Goal: Obtain resource: Obtain resource

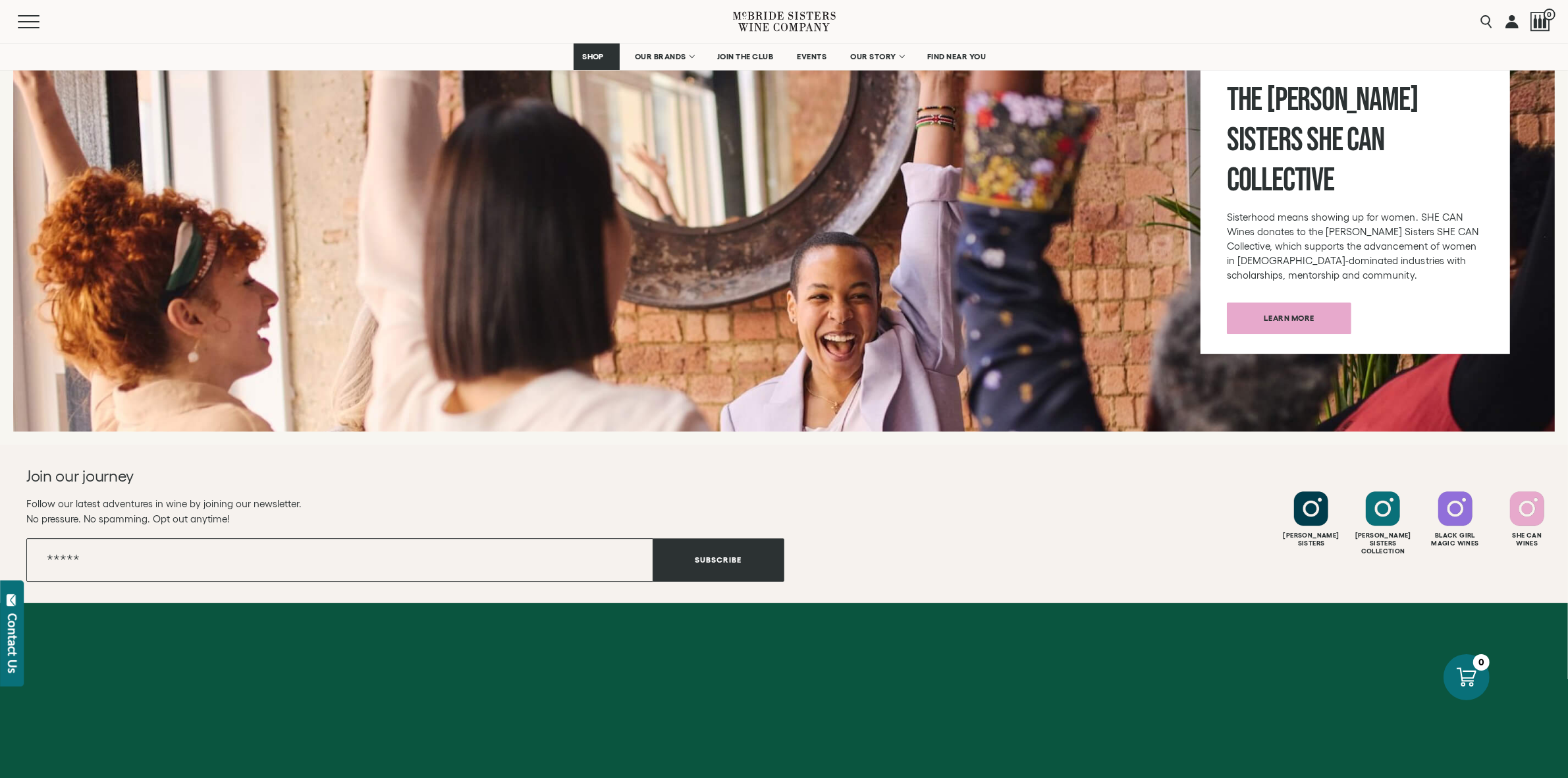
scroll to position [5071, 0]
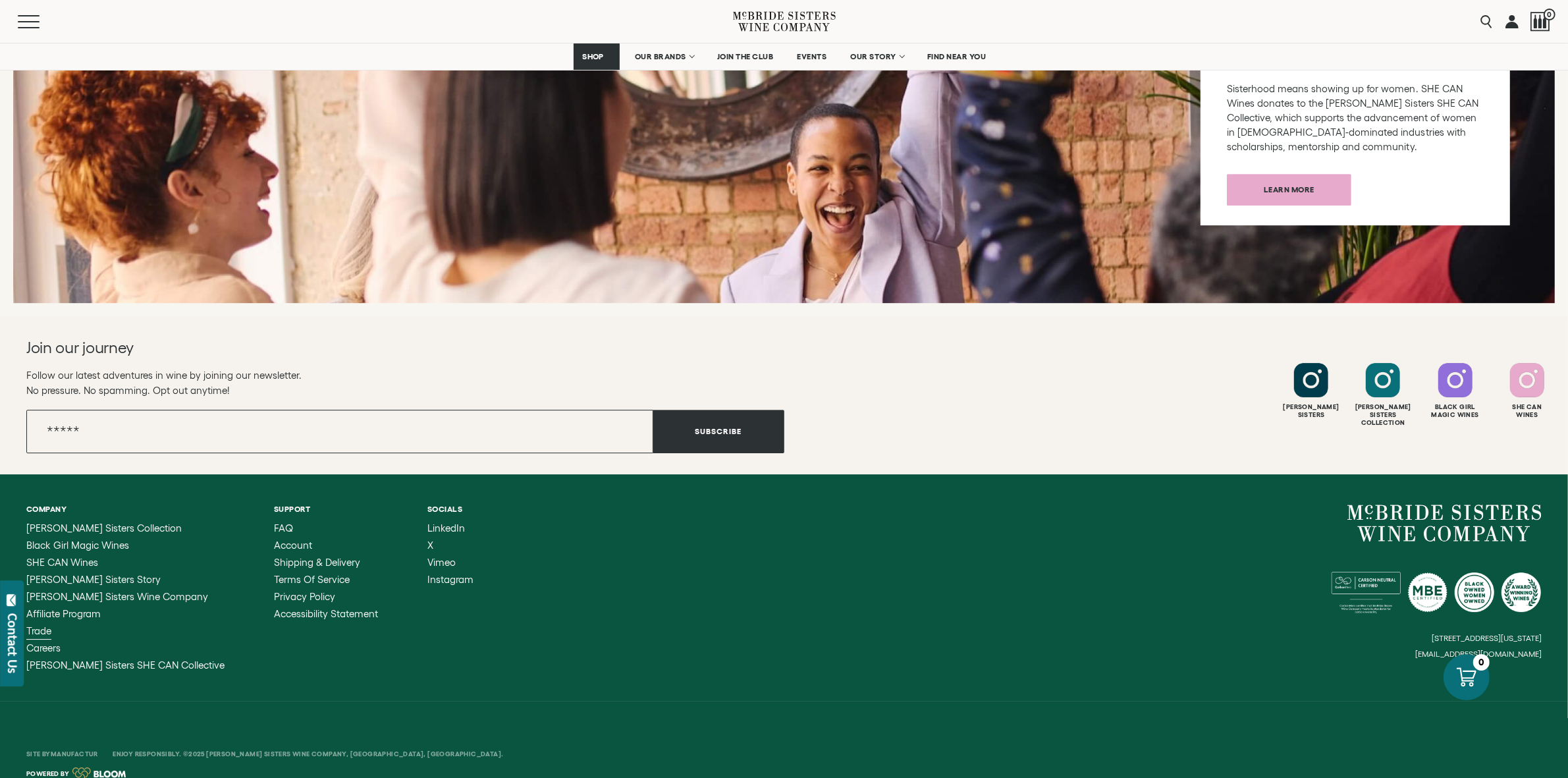
click at [43, 625] on span "Trade" at bounding box center [38, 631] width 25 height 11
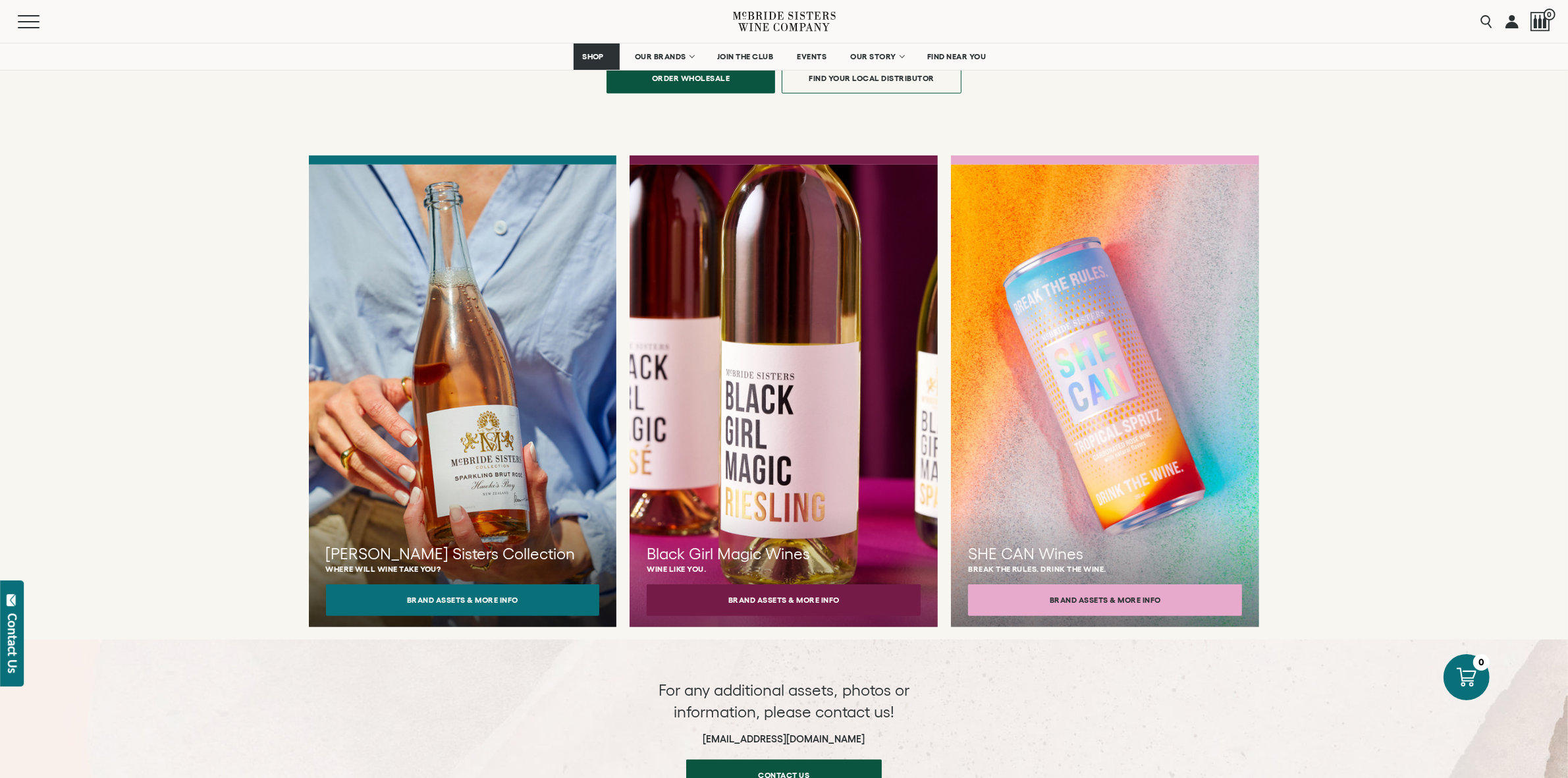
scroll to position [1031, 0]
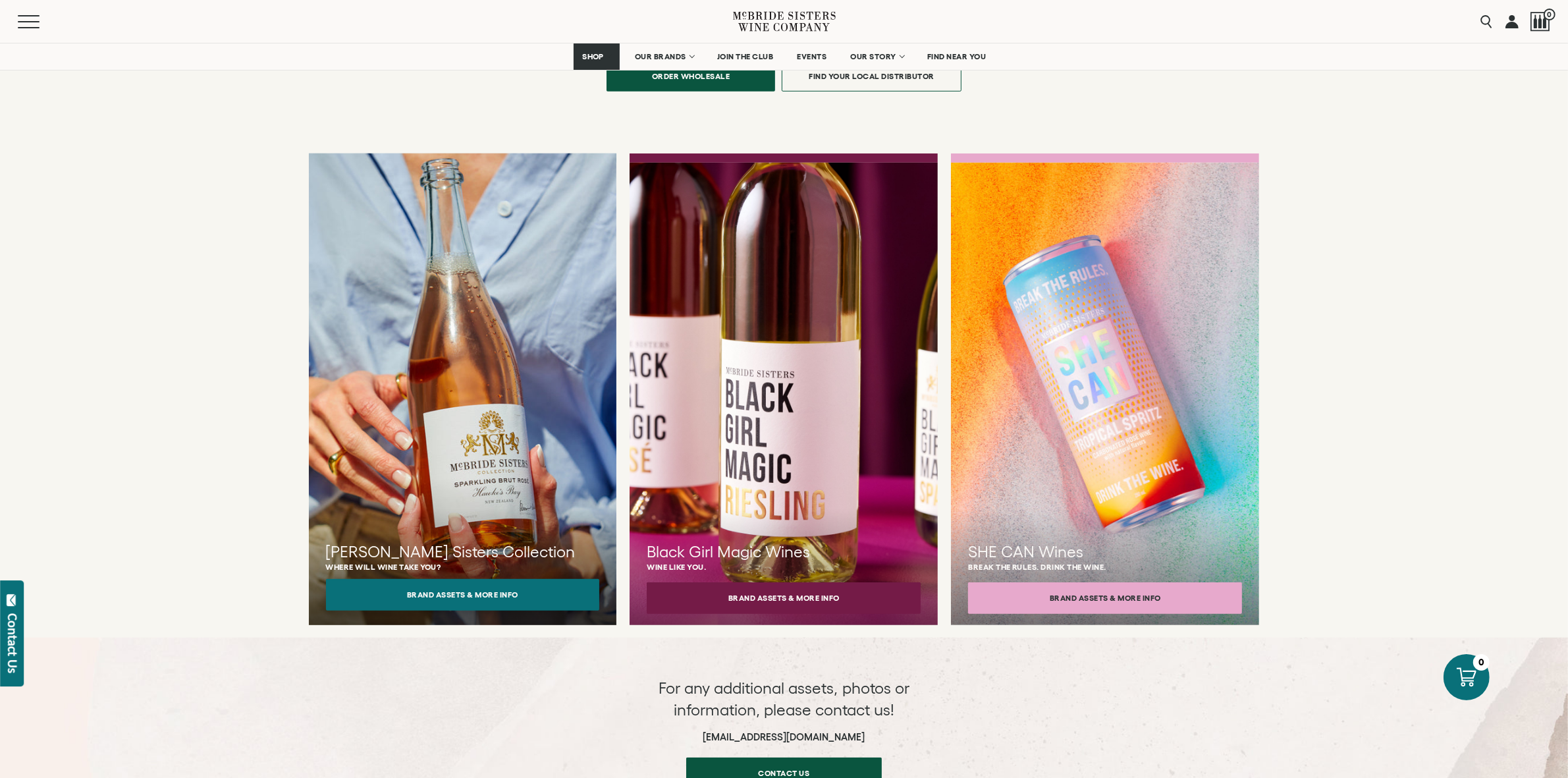
click at [464, 579] on button "Brand Assets & More Info" at bounding box center [463, 594] width 274 height 32
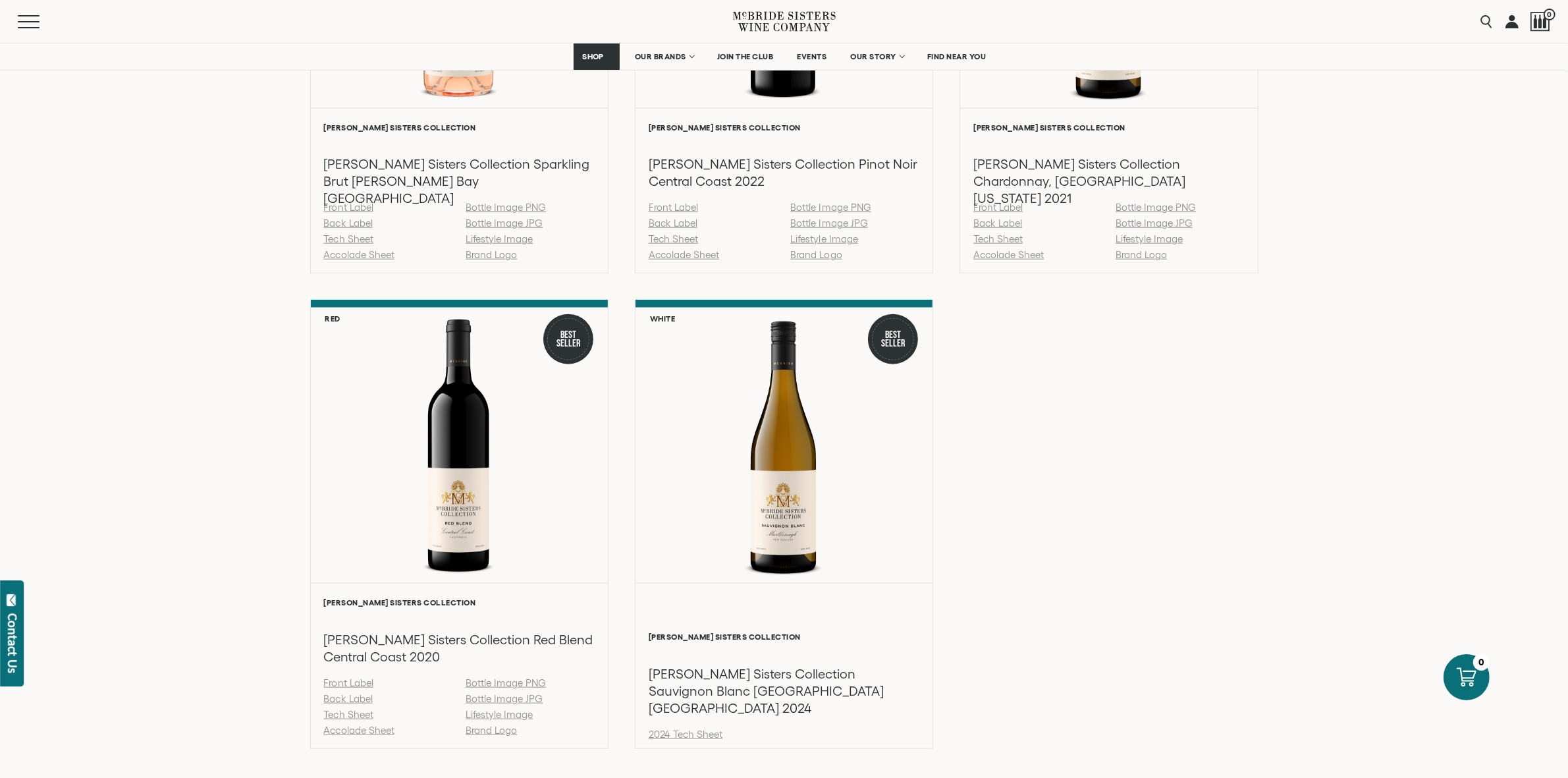
scroll to position [1588, 0]
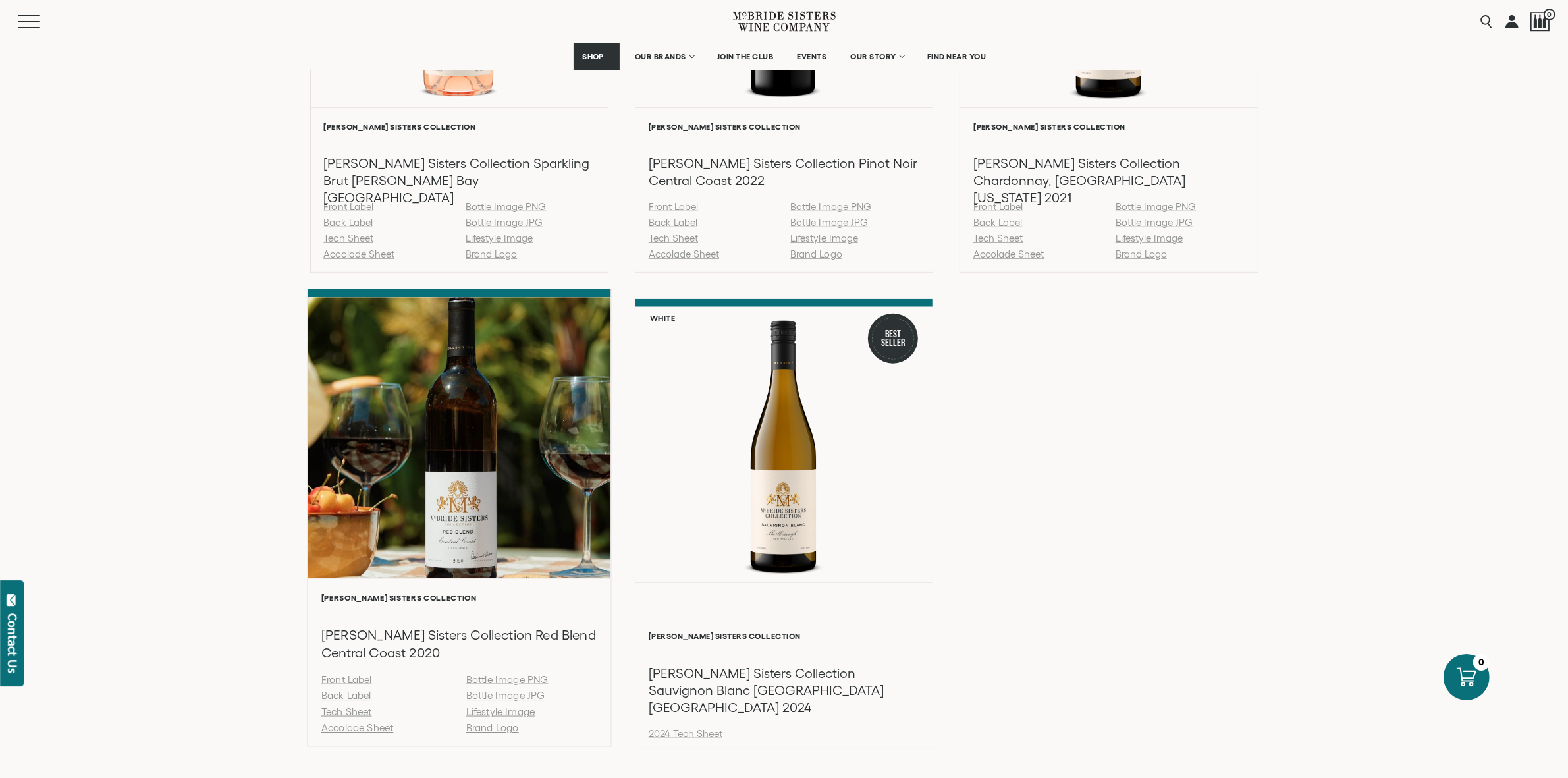
click at [341, 697] on link "Back Label" at bounding box center [346, 696] width 50 height 11
